Goal: Information Seeking & Learning: Learn about a topic

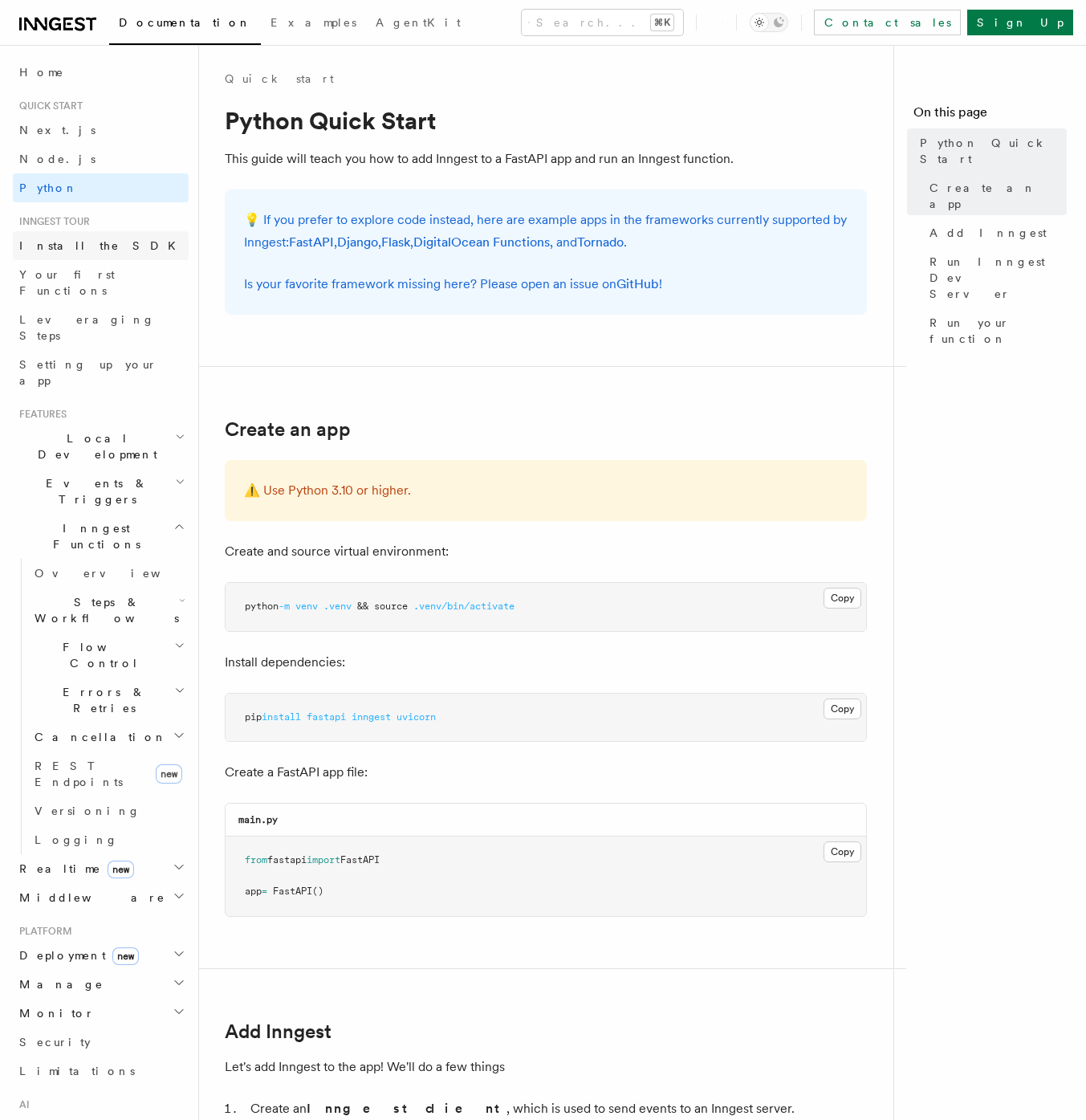
click at [75, 242] on span "Install the SDK" at bounding box center [102, 245] width 166 height 12
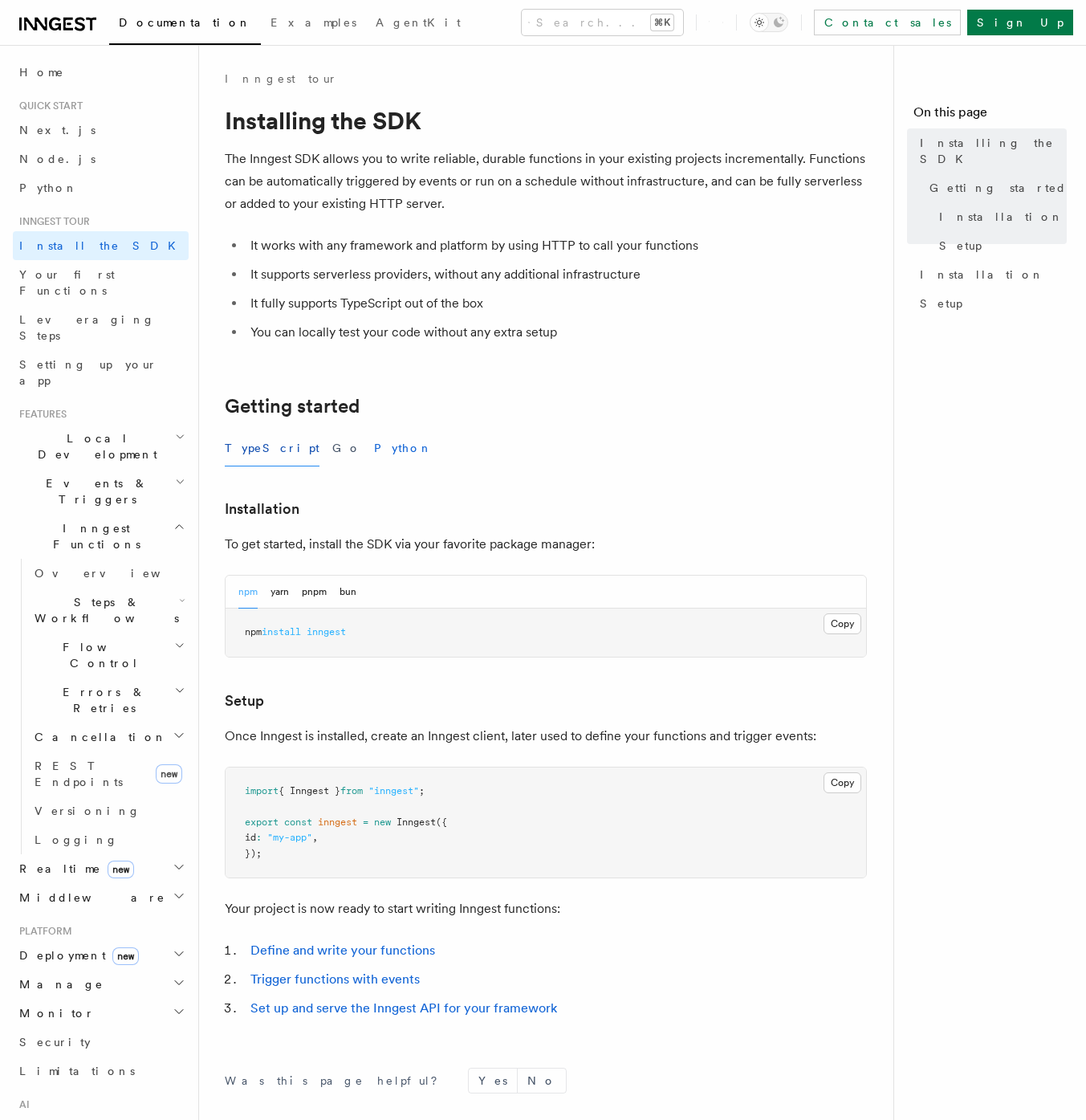
click at [374, 451] on button "Python" at bounding box center [403, 449] width 58 height 36
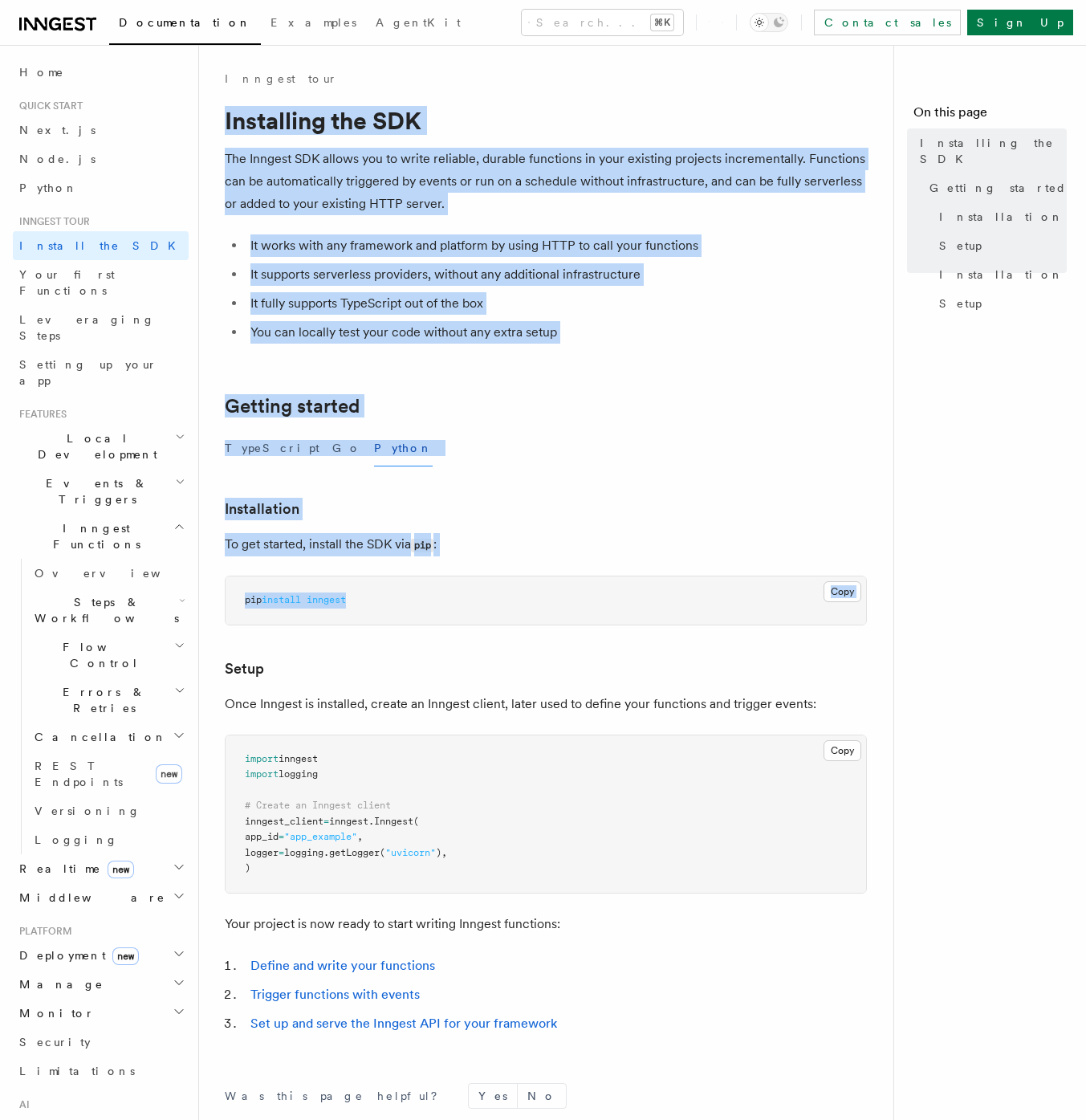
drag, startPoint x: 224, startPoint y: 121, endPoint x: 540, endPoint y: 609, distance: 581.4
click at [541, 609] on article "Inngest tour Installing the SDK The Inngest SDK allows you to write reliable, d…" at bounding box center [552, 711] width 656 height 1279
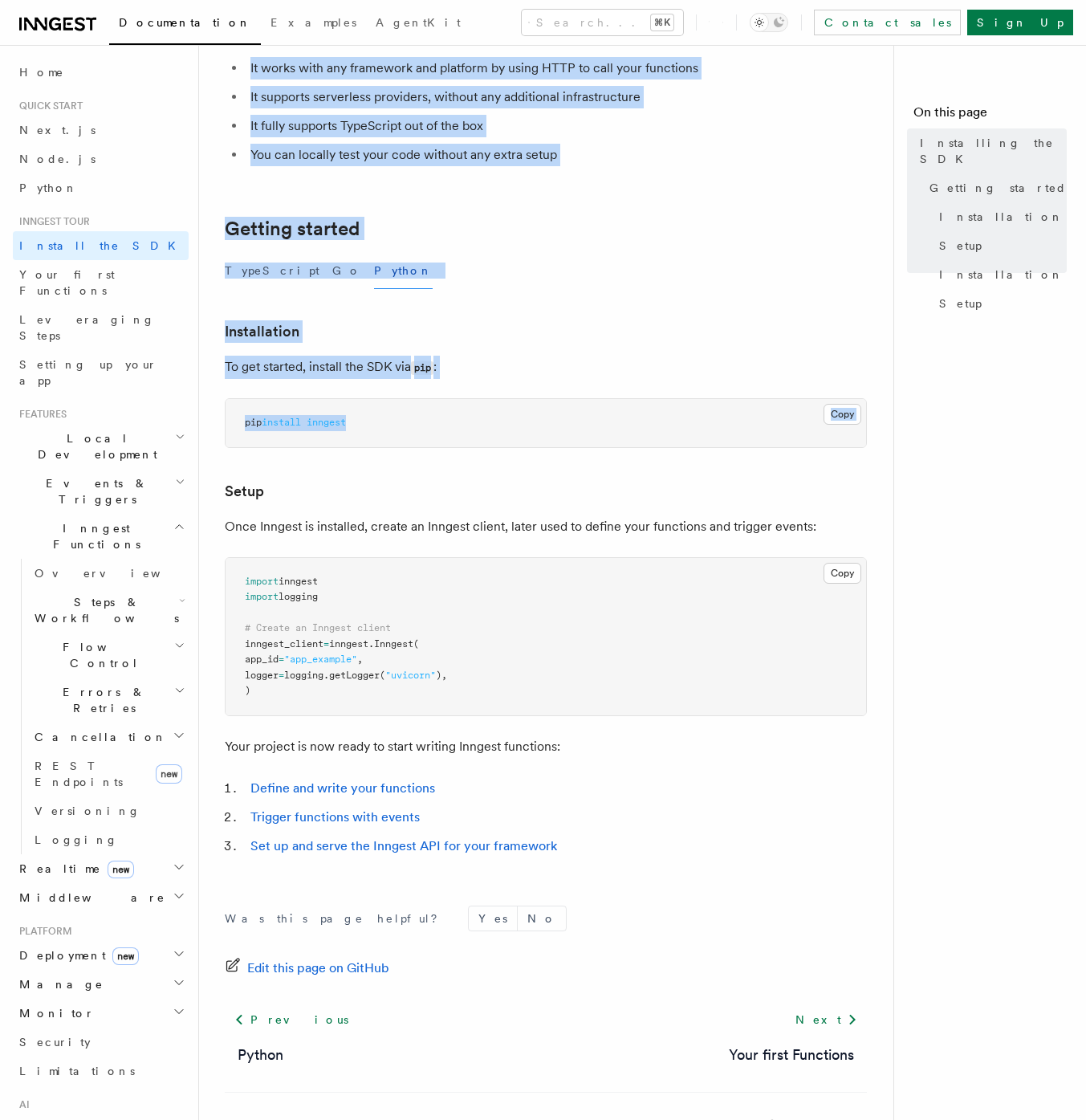
scroll to position [230, 0]
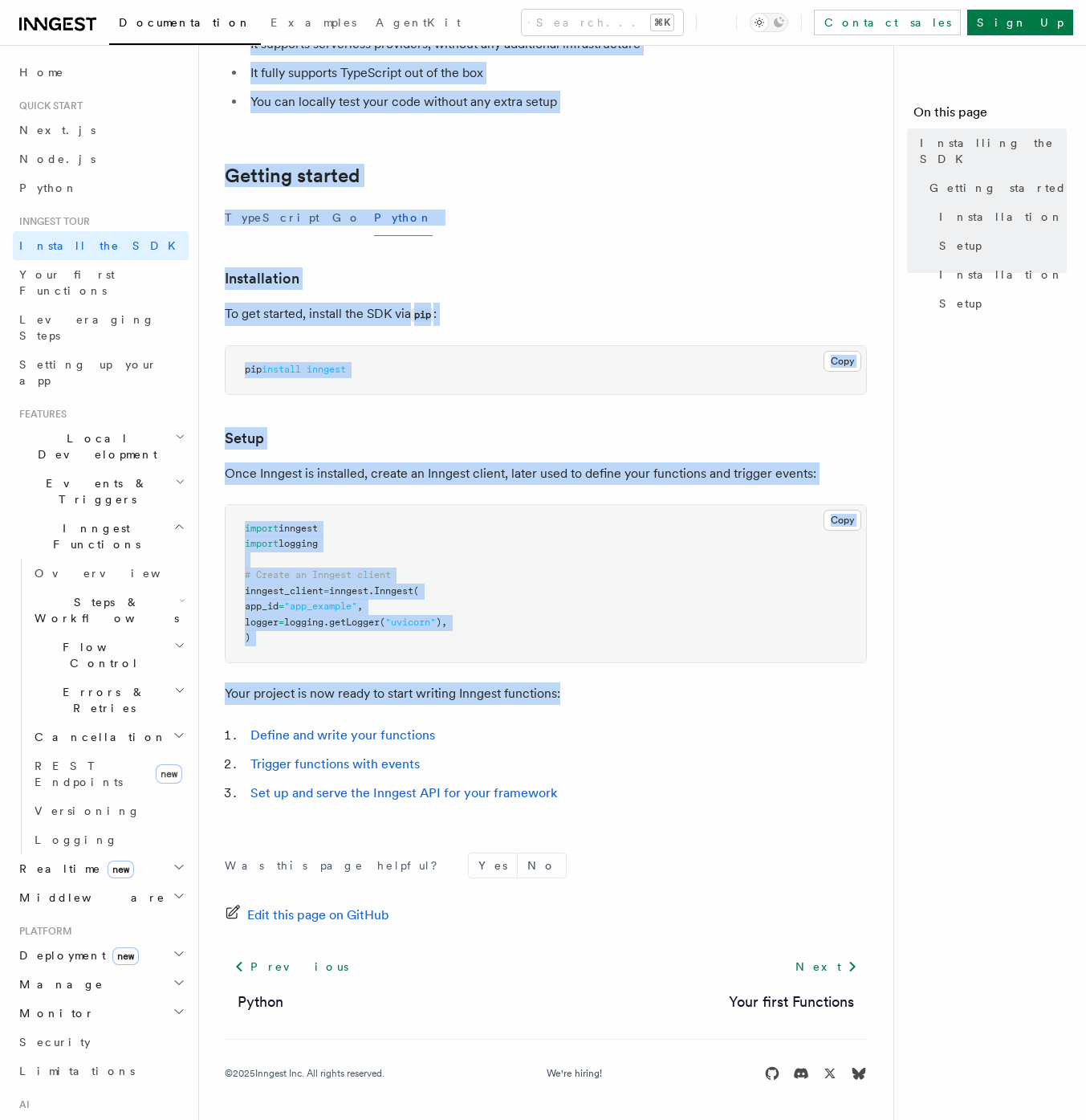
click at [600, 700] on p "Your project is now ready to start writing Inngest functions:" at bounding box center [545, 693] width 642 height 22
copy article "Installing the SDK The Inngest SDK allows you to write reliable, durable functi…"
click at [383, 727] on link "Define and write your functions" at bounding box center [342, 735] width 185 height 15
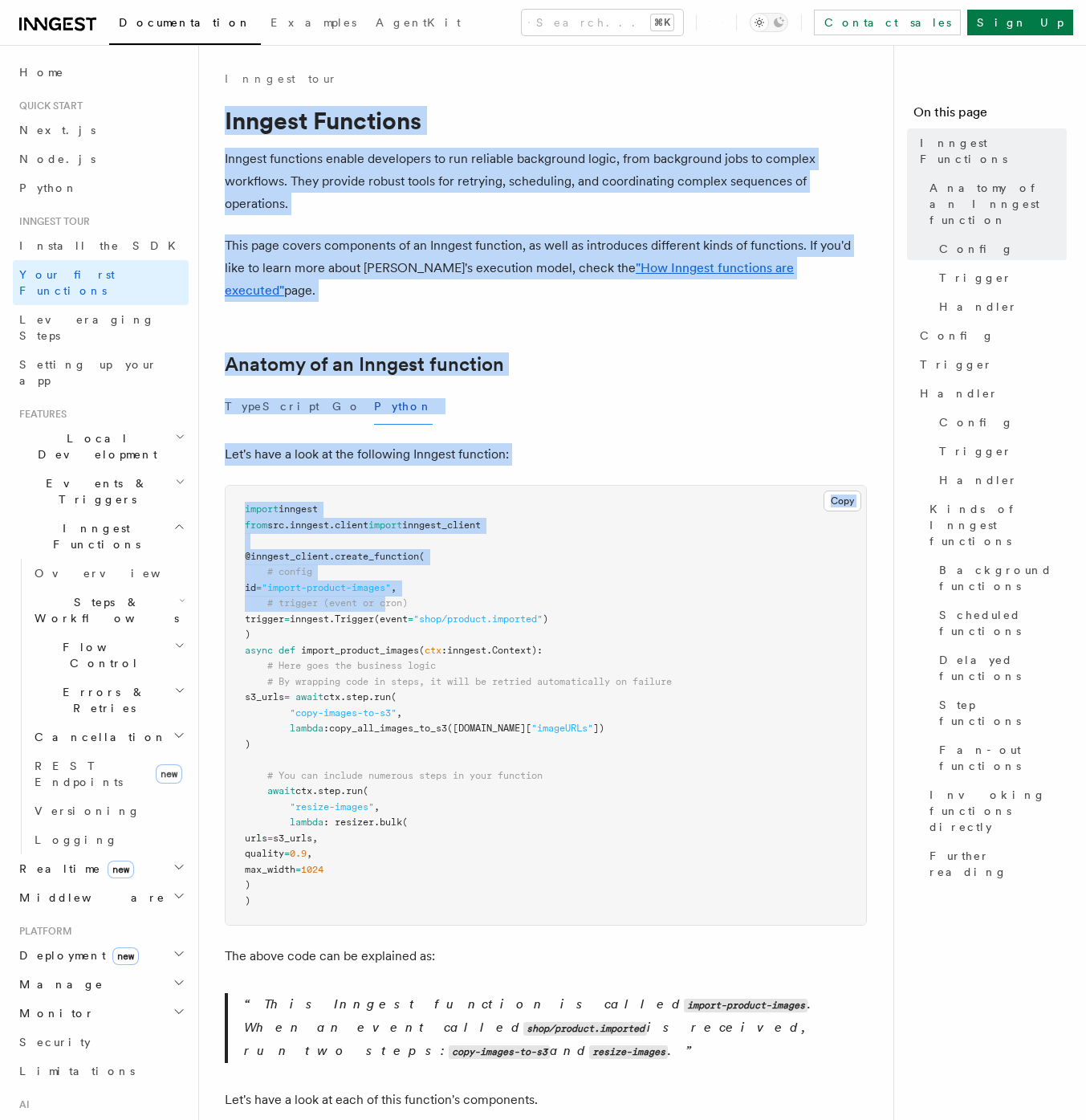
drag, startPoint x: 224, startPoint y: 117, endPoint x: 387, endPoint y: 576, distance: 487.1
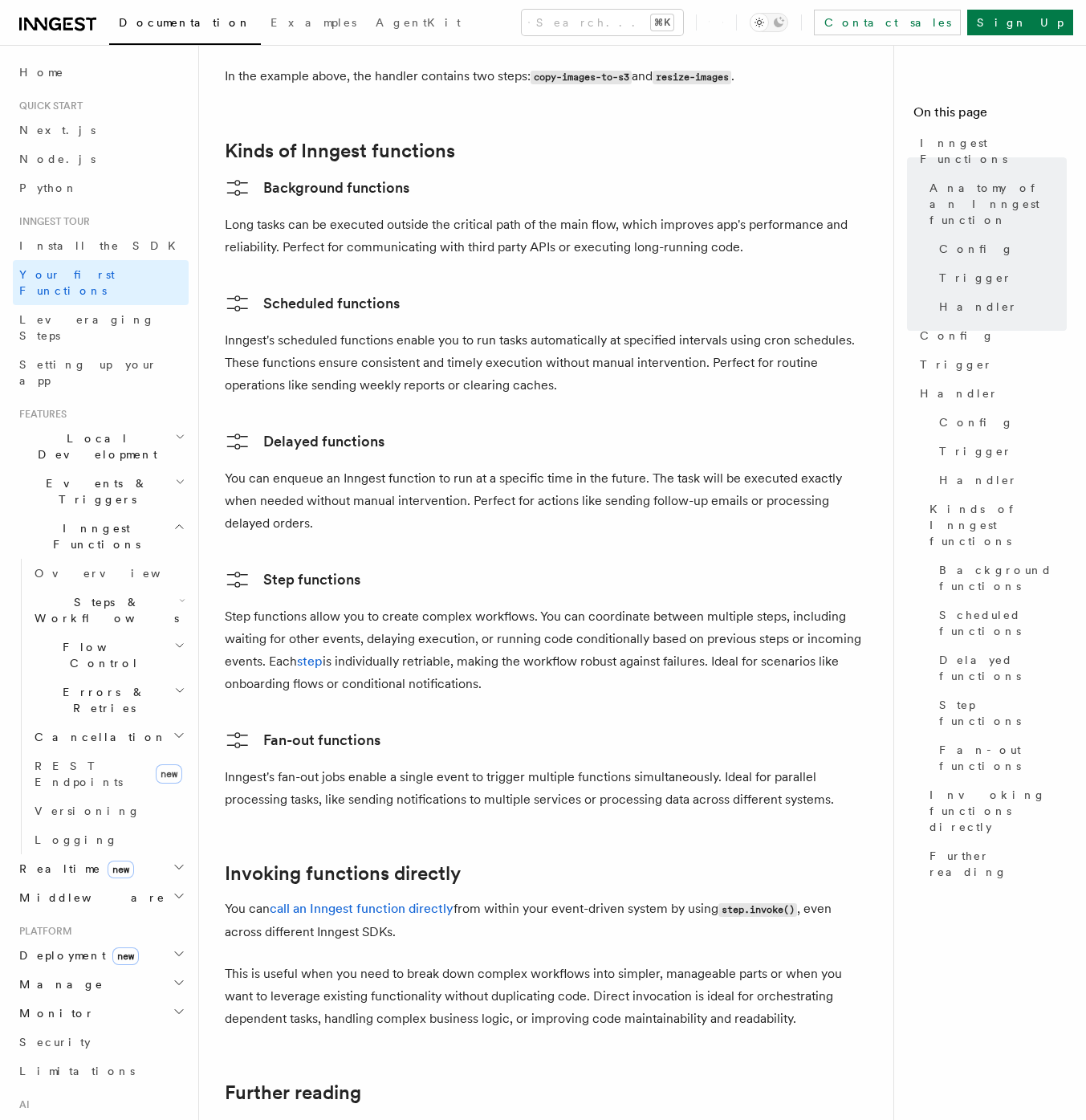
scroll to position [2908, 0]
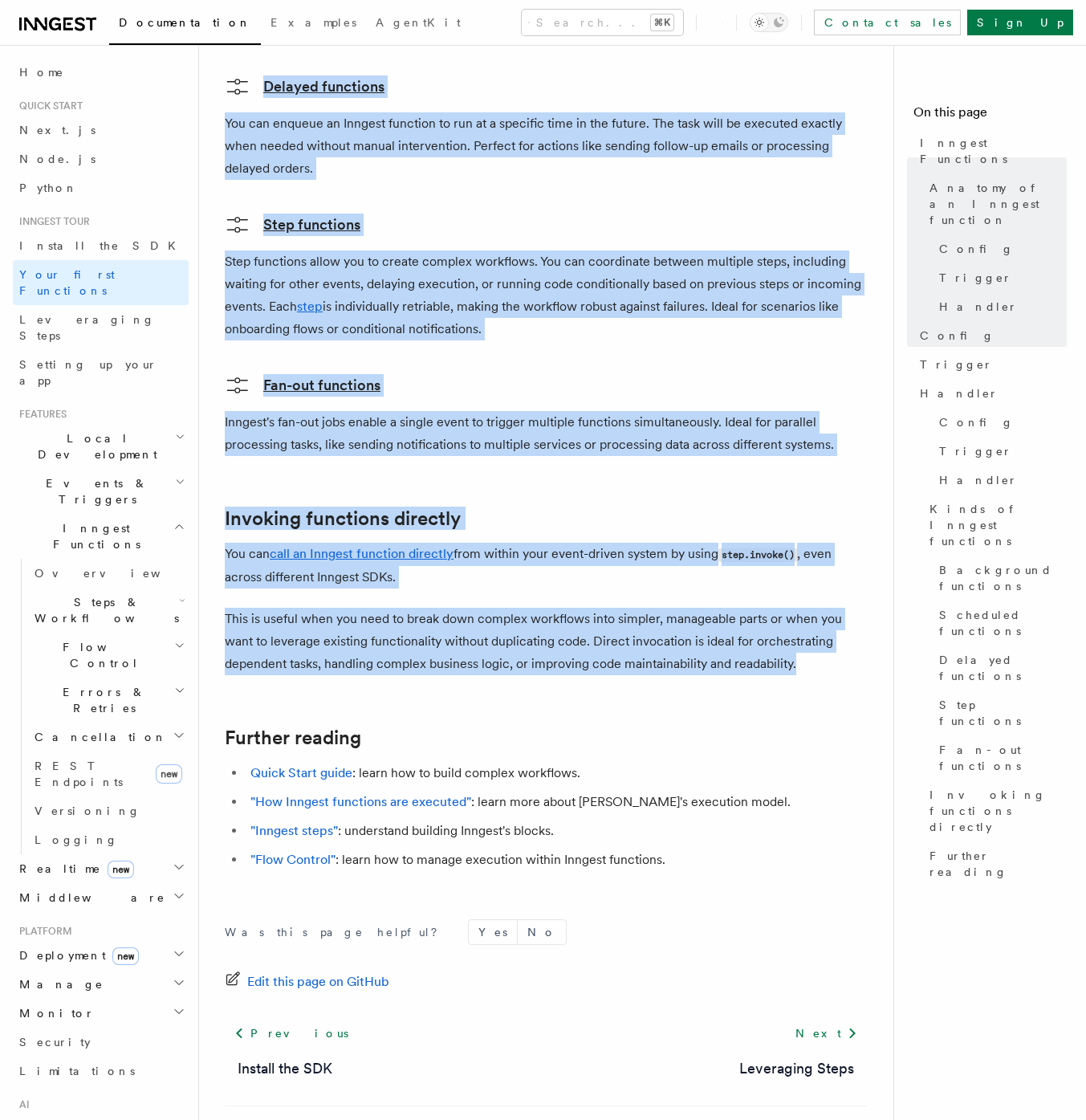
click at [821, 608] on p "This is useful when you need to break down complex workflows into simpler, mana…" at bounding box center [545, 642] width 642 height 67
copy article "Inngest Functions Inngest functions enable developers to run reliable backgroun…"
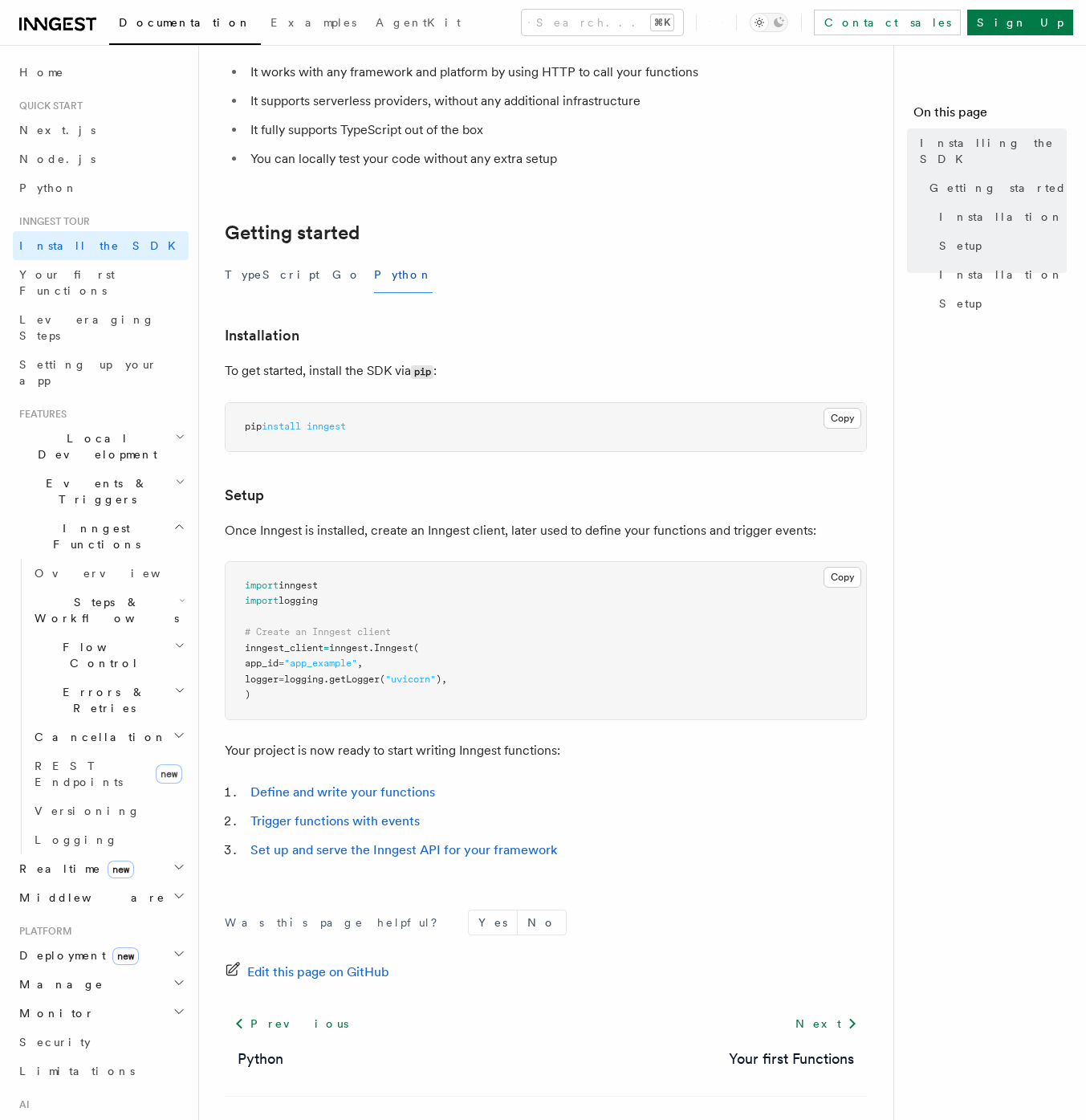
scroll to position [230, 0]
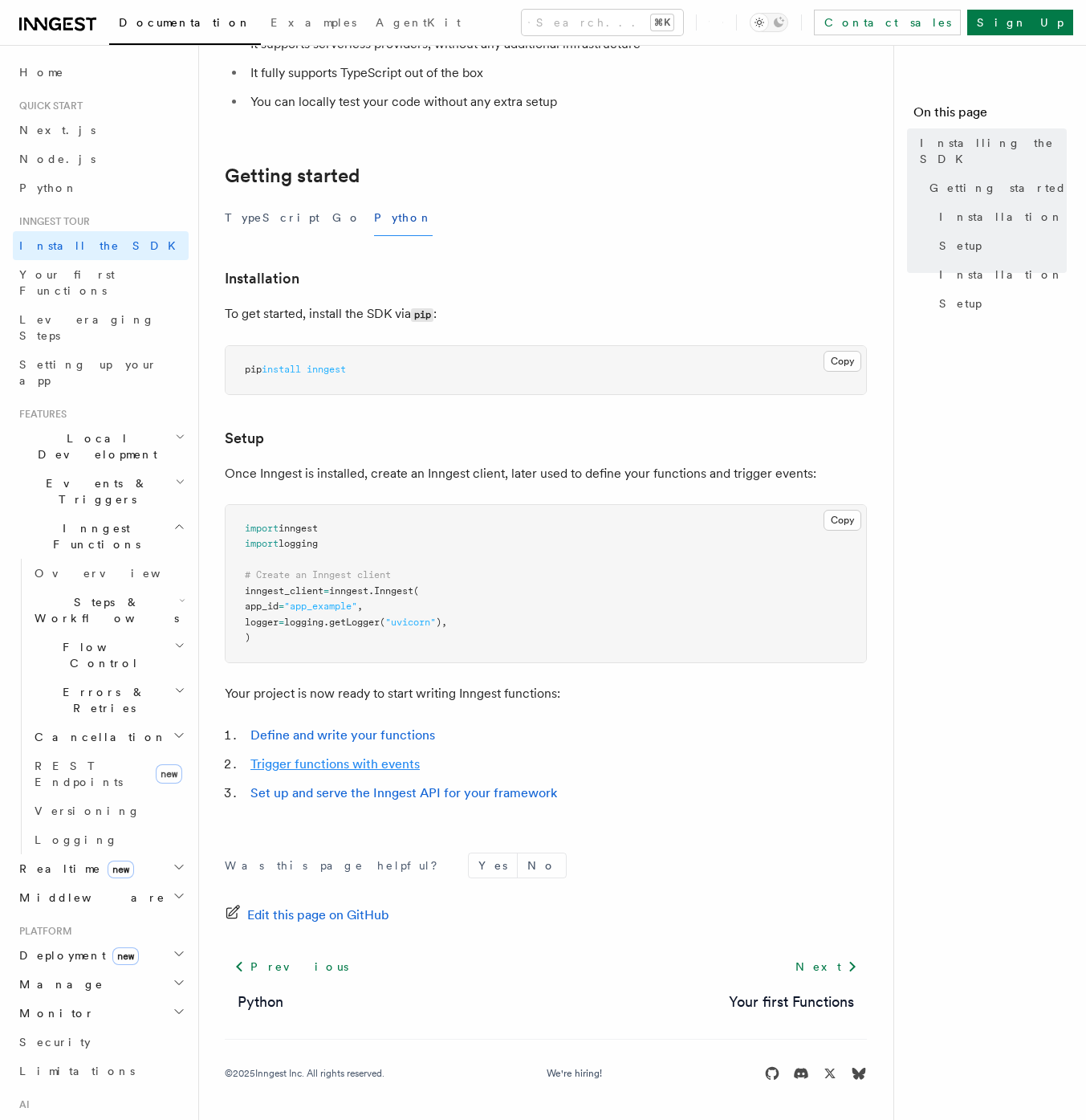
click at [336, 766] on link "Trigger functions with events" at bounding box center [335, 764] width 170 height 15
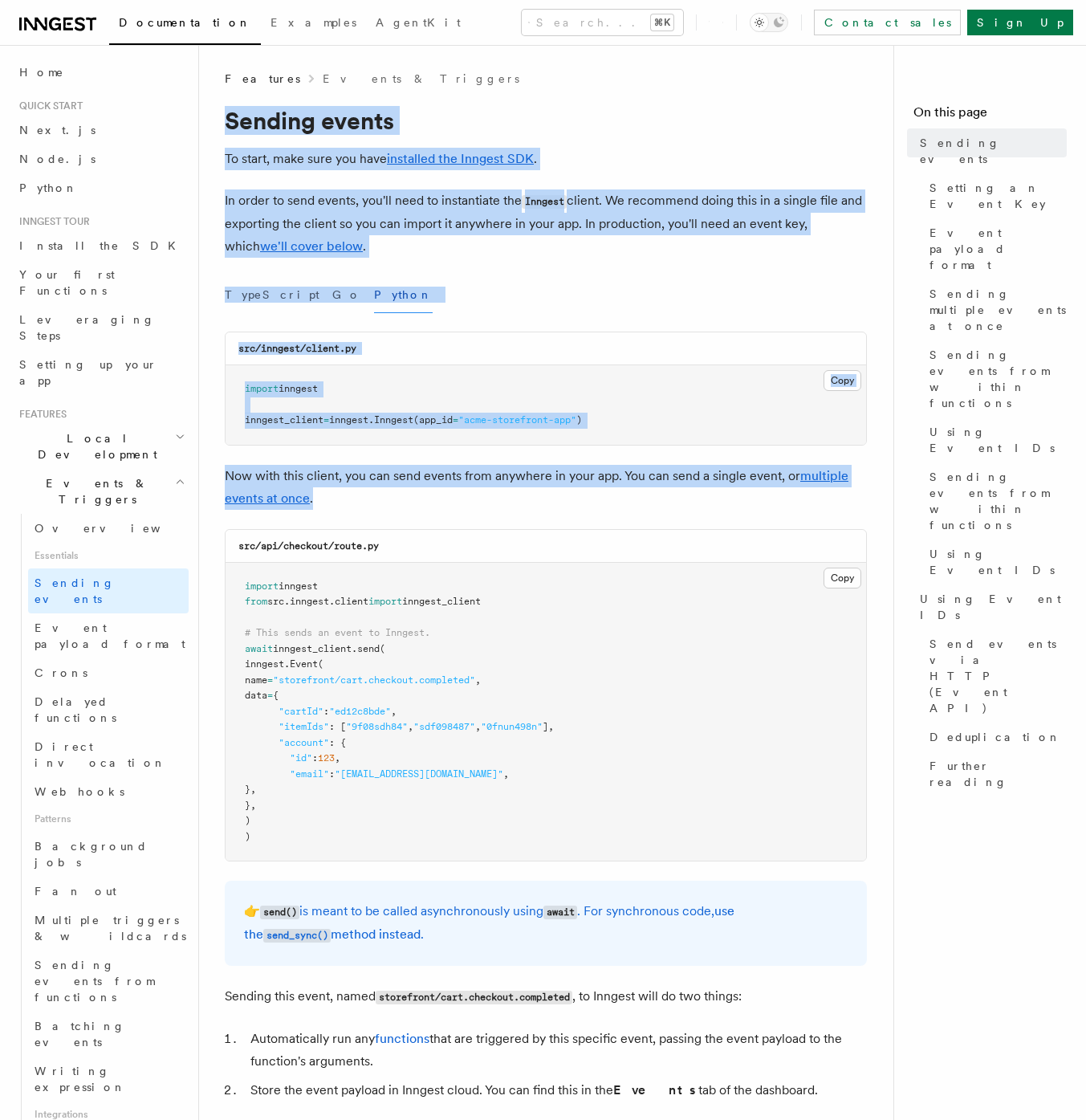
drag, startPoint x: 225, startPoint y: 119, endPoint x: 337, endPoint y: 529, distance: 425.0
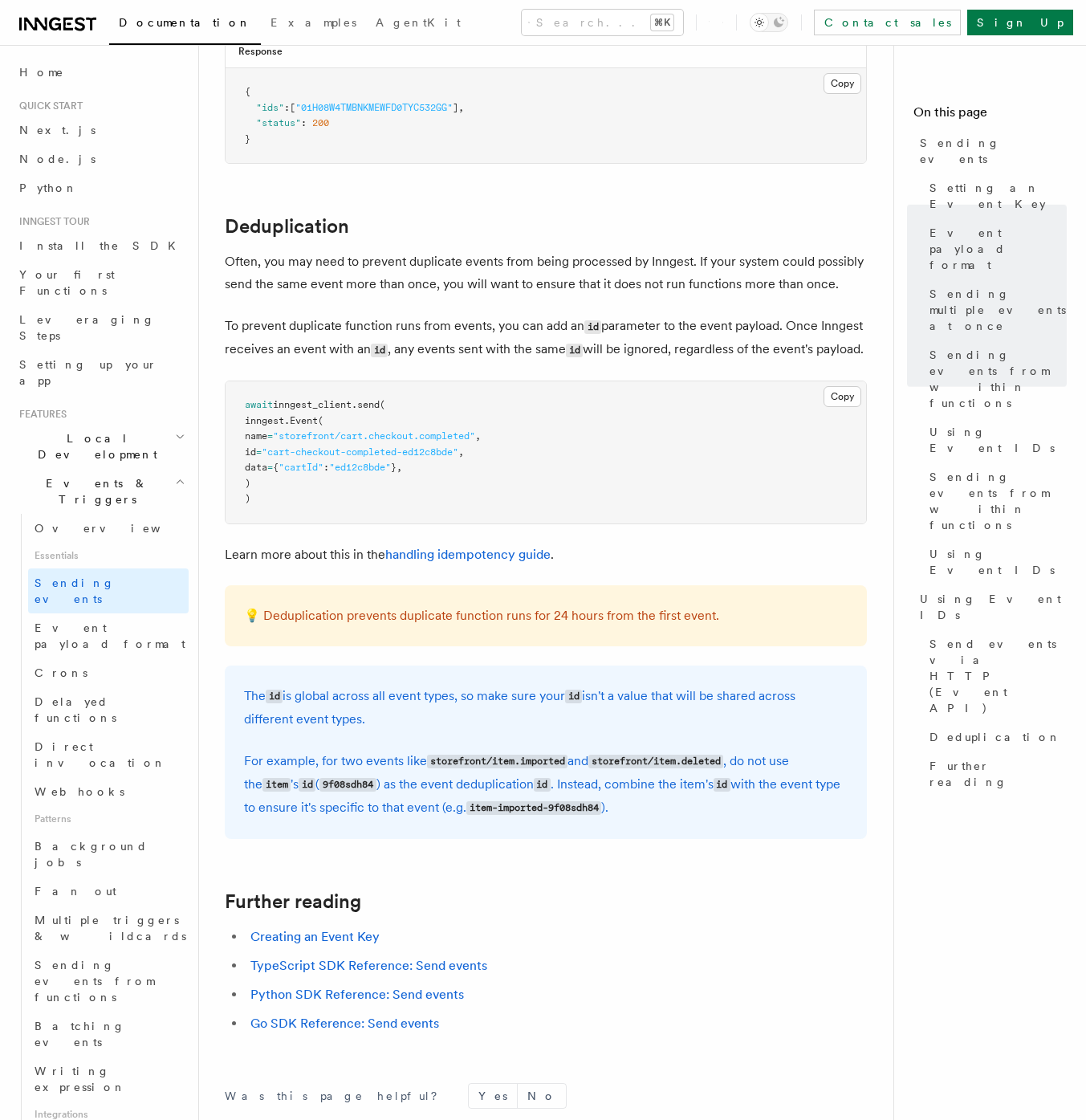
scroll to position [4003, 0]
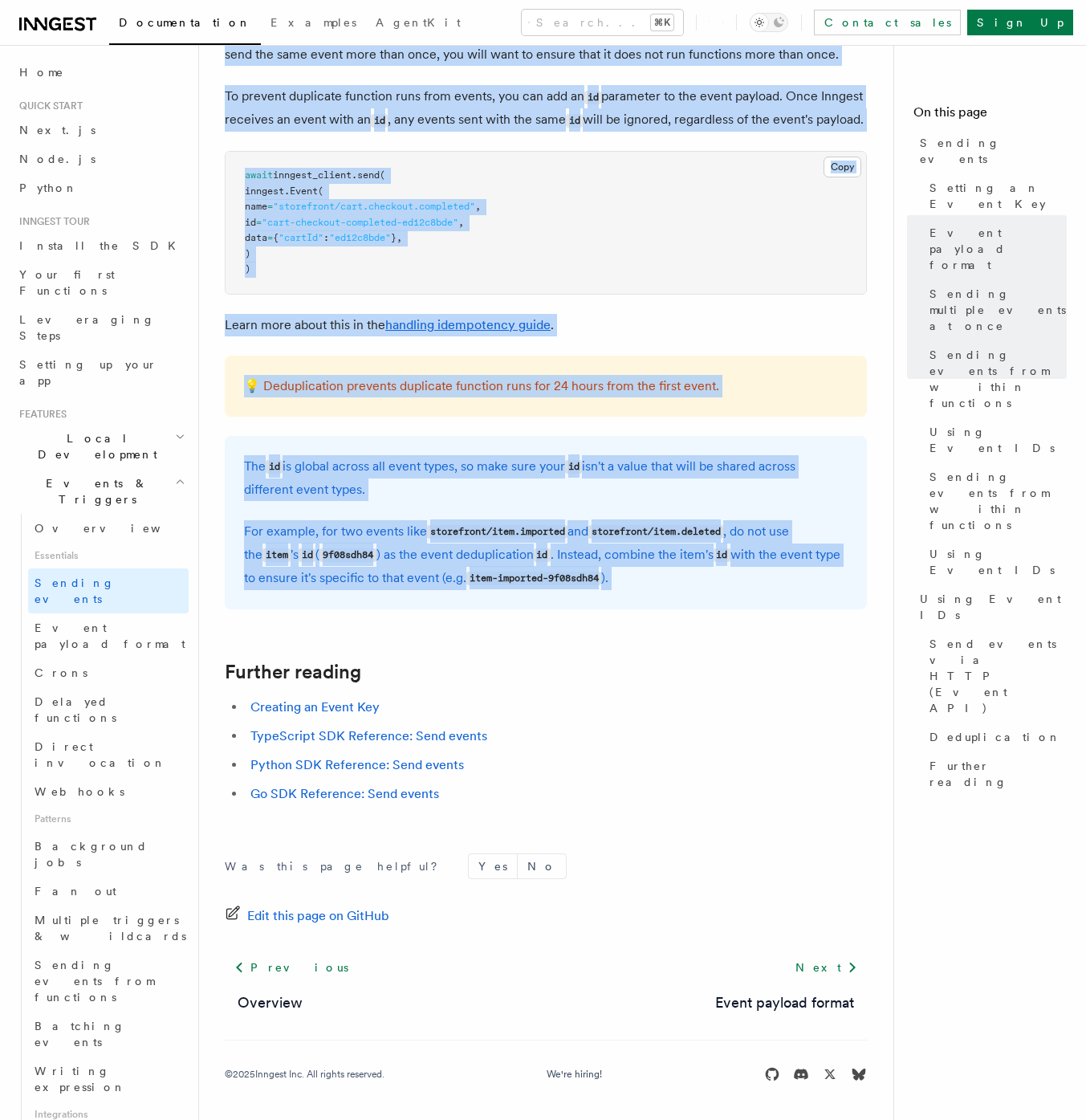
copy article "Sending events To start, make sure you have installed the Inngest SDK . In orde…"
